Goal: Book appointment/travel/reservation

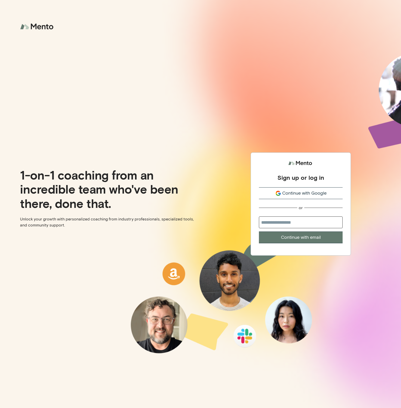
click at [301, 190] on span "Continue with Google" at bounding box center [304, 193] width 44 height 7
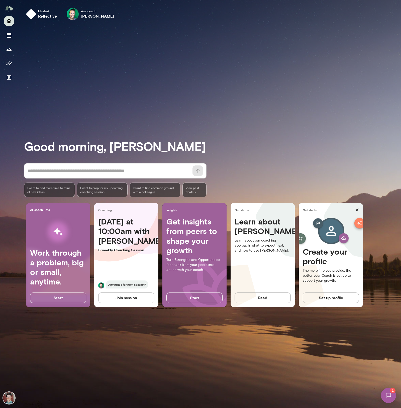
click at [158, 131] on div "Good morning, Daniel * ​ ​ I want to find more time to think of new ideas I wan…" at bounding box center [212, 215] width 377 height 371
click at [13, 33] on button "Sessions" at bounding box center [9, 35] width 10 height 10
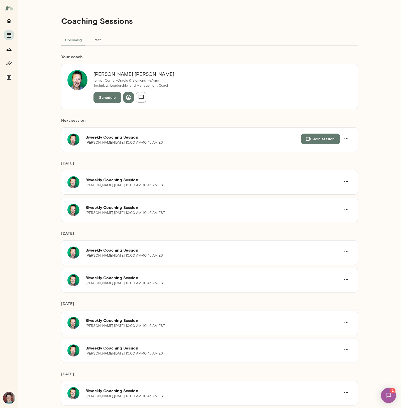
click at [107, 98] on button "Schedule" at bounding box center [108, 97] width 28 height 11
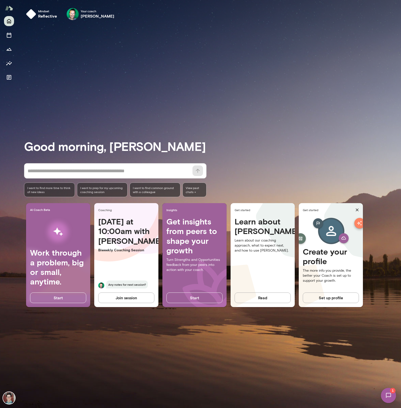
click at [14, 36] on div at bounding box center [9, 212] width 18 height 392
click at [12, 35] on icon "Sessions" at bounding box center [9, 35] width 6 height 6
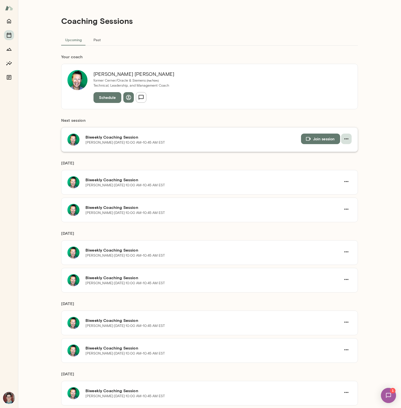
click at [345, 137] on icon "button" at bounding box center [347, 139] width 6 height 6
click at [32, 17] on span "Reschedule" at bounding box center [21, 14] width 22 height 5
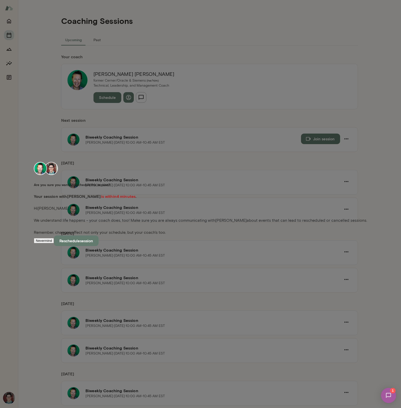
click at [99, 246] on button "Reschedule session" at bounding box center [76, 240] width 45 height 11
